Goal: Navigation & Orientation: Find specific page/section

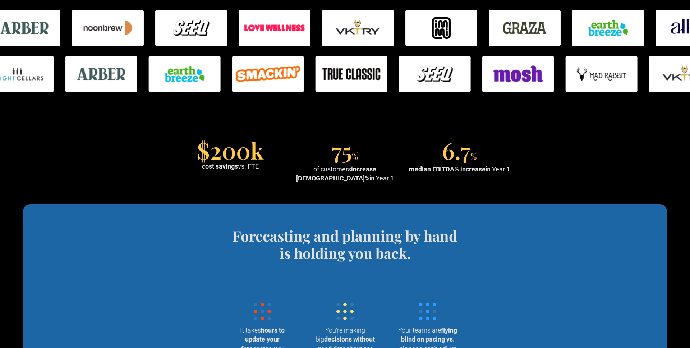
scroll to position [522, 0]
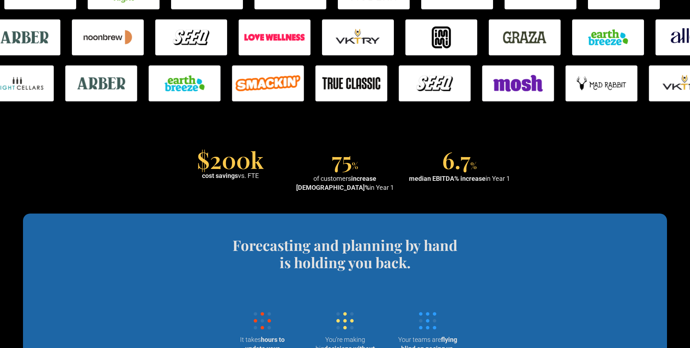
click at [220, 177] on strong "cost savings" at bounding box center [220, 176] width 36 height 8
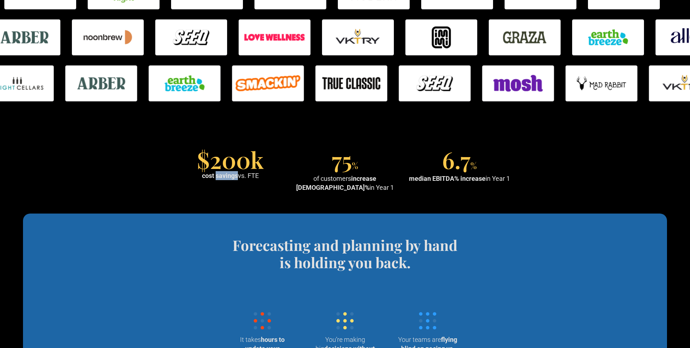
click at [220, 177] on strong "cost savings" at bounding box center [220, 176] width 36 height 8
drag, startPoint x: 213, startPoint y: 163, endPoint x: 275, endPoint y: 160, distance: 61.9
click at [275, 160] on div "$200k cost savings vs. FTE" at bounding box center [230, 165] width 109 height 29
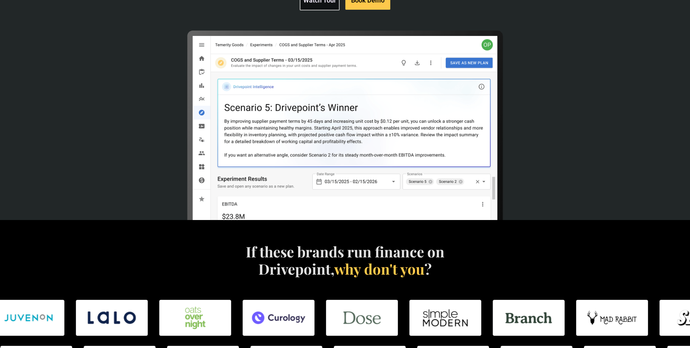
scroll to position [0, 0]
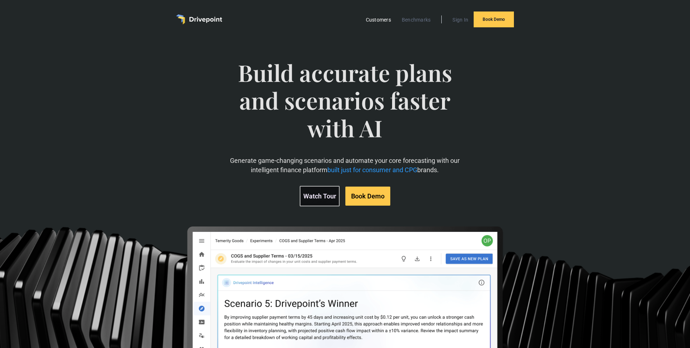
click at [386, 21] on link "Customers" at bounding box center [378, 19] width 32 height 9
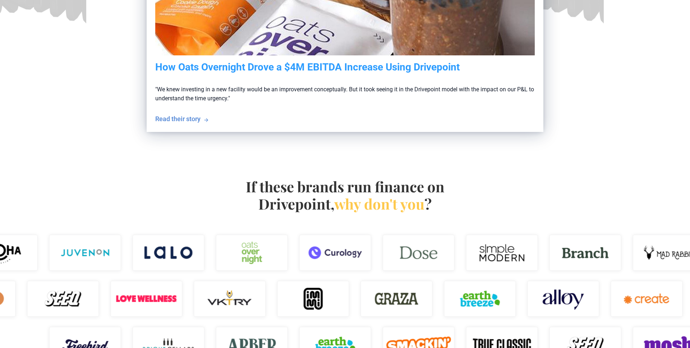
scroll to position [318, 0]
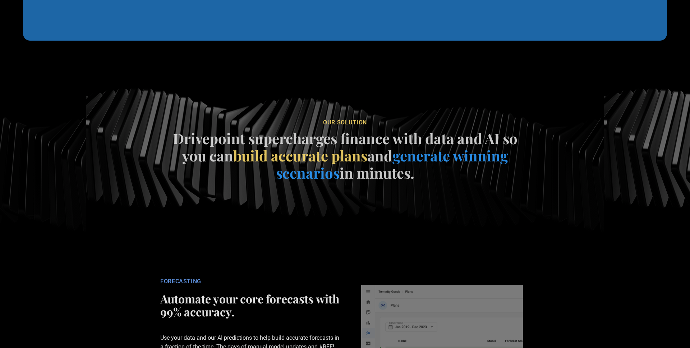
scroll to position [941, 0]
